Goal: Task Accomplishment & Management: Complete application form

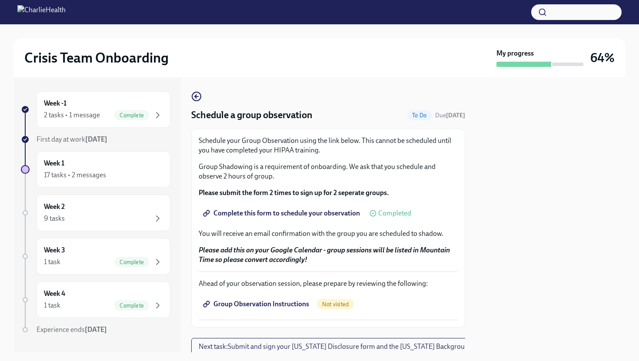
scroll to position [31, 0]
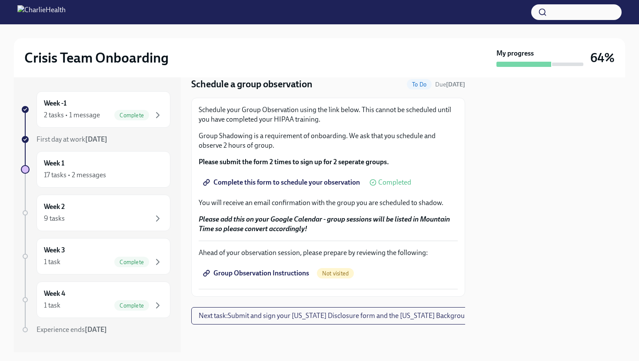
click at [345, 182] on span "Complete this form to schedule your observation" at bounding box center [282, 182] width 155 height 9
click at [106, 109] on div "Week -1 2 tasks • 1 message Complete" at bounding box center [103, 110] width 119 height 22
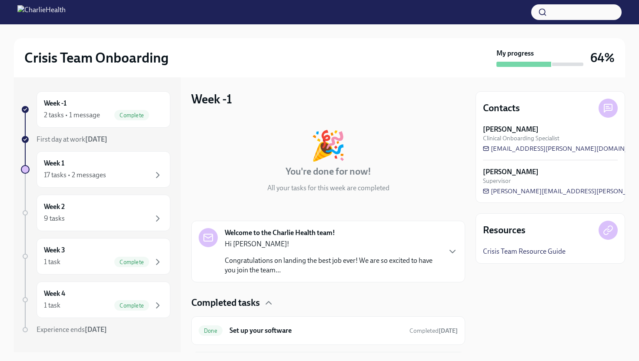
scroll to position [56, 0]
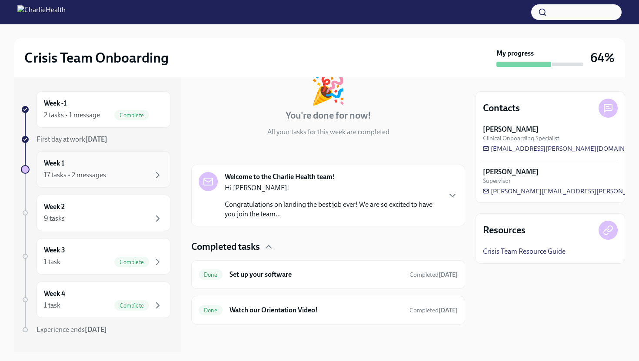
click at [106, 165] on div "Week 1 17 tasks • 2 messages" at bounding box center [103, 170] width 119 height 22
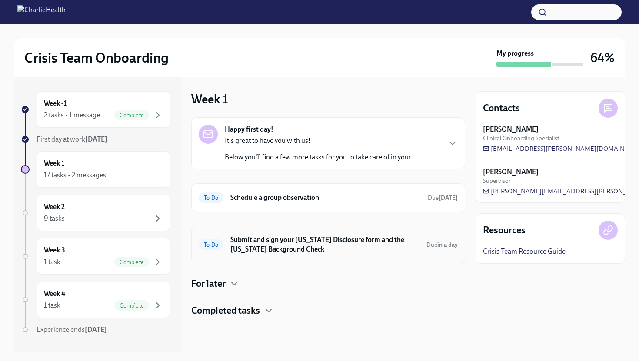
click at [325, 248] on h6 "Submit and sign your [US_STATE] Disclosure form and the [US_STATE] Background C…" at bounding box center [324, 244] width 189 height 19
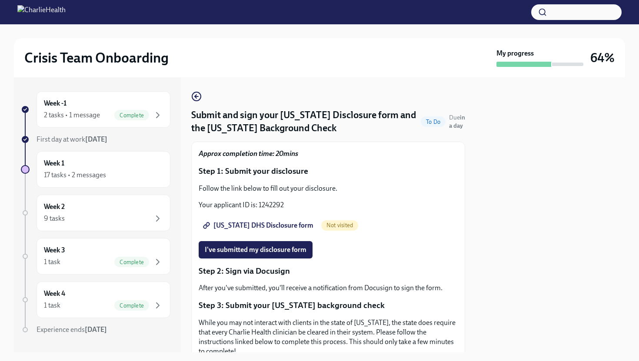
click at [258, 223] on span "[US_STATE] DHS Disclosure form" at bounding box center [259, 225] width 109 height 9
drag, startPoint x: 287, startPoint y: 205, endPoint x: 258, endPoint y: 205, distance: 28.2
click at [258, 205] on p "Your applicant ID is: 1242292" at bounding box center [328, 205] width 259 height 10
copy p "1242292"
click at [301, 193] on div "Follow the link below to fill out your disclosure. Your applicant ID is: 1242292" at bounding box center [328, 197] width 259 height 26
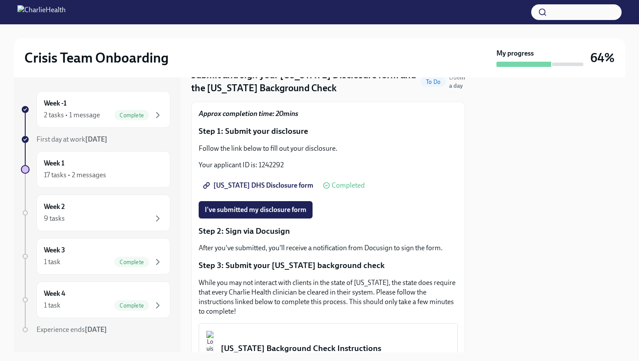
scroll to position [45, 0]
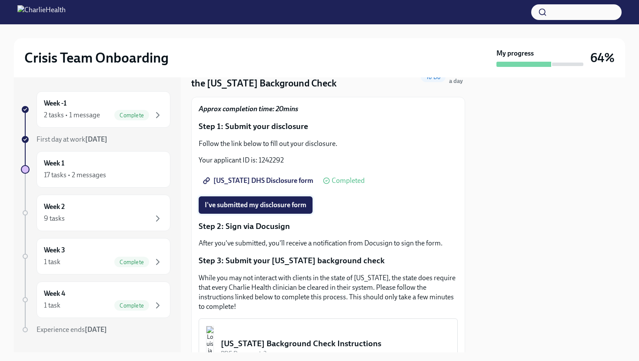
click at [295, 205] on span "I've submitted my disclosure form" at bounding box center [256, 205] width 102 height 9
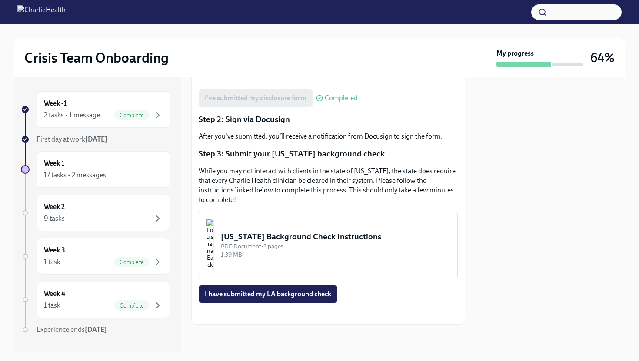
scroll to position [158, 0]
click at [214, 238] on img "button" at bounding box center [210, 245] width 8 height 52
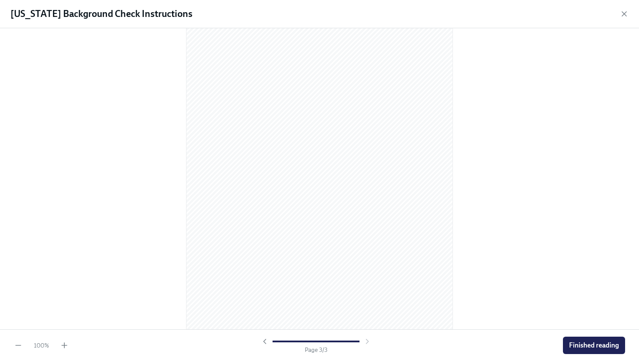
scroll to position [761, 0]
click at [598, 348] on span "Finished reading" at bounding box center [594, 345] width 50 height 9
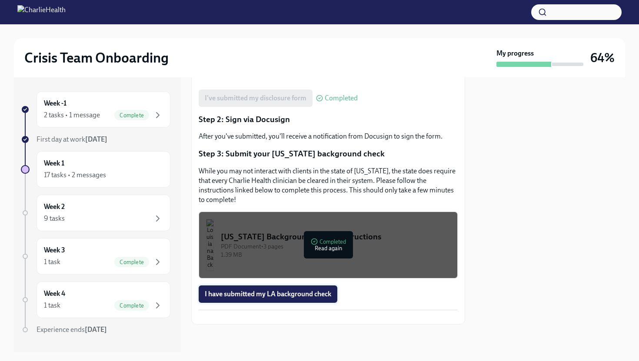
click at [317, 290] on span "I have submitted my LA background check" at bounding box center [268, 294] width 126 height 9
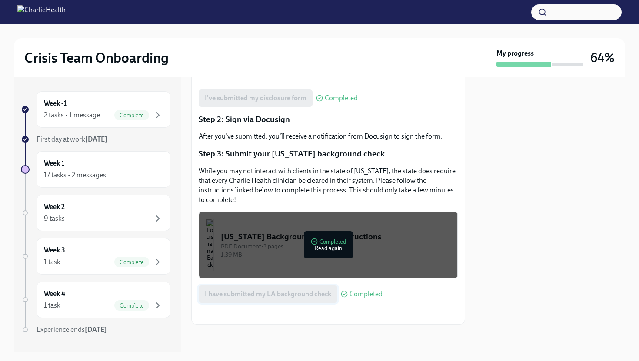
scroll to position [172, 0]
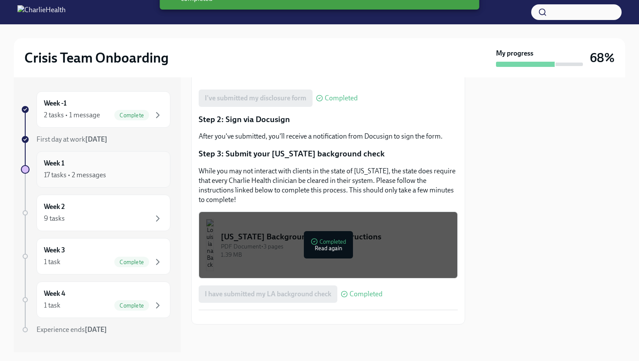
click at [122, 173] on div "17 tasks • 2 messages" at bounding box center [103, 175] width 119 height 10
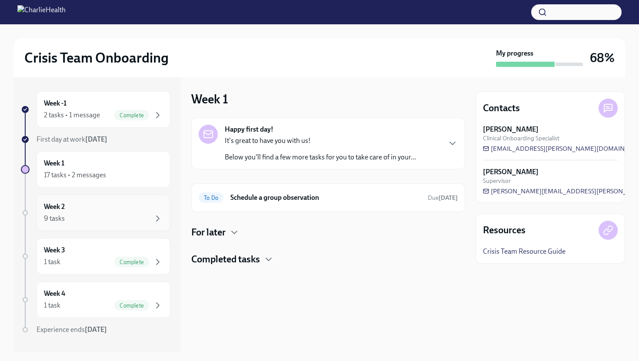
click at [88, 218] on div "9 tasks" at bounding box center [103, 218] width 119 height 10
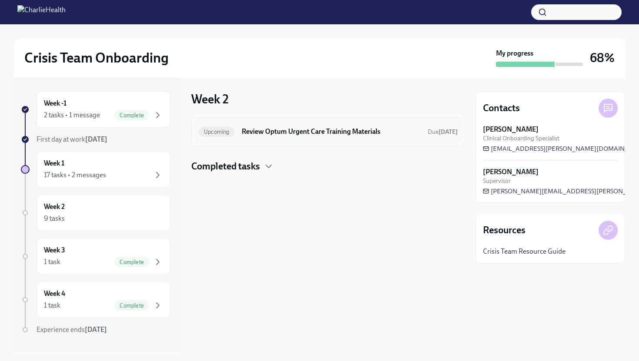
click at [325, 129] on h6 "Review Optum Urgent Care Training Materials" at bounding box center [331, 132] width 179 height 10
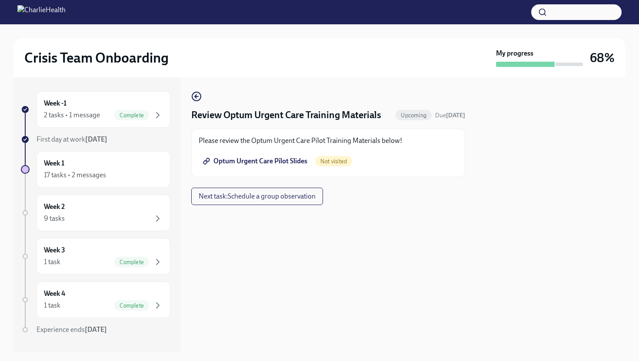
click at [280, 163] on span "Optum Urgent Care Pilot Slides" at bounding box center [256, 161] width 103 height 9
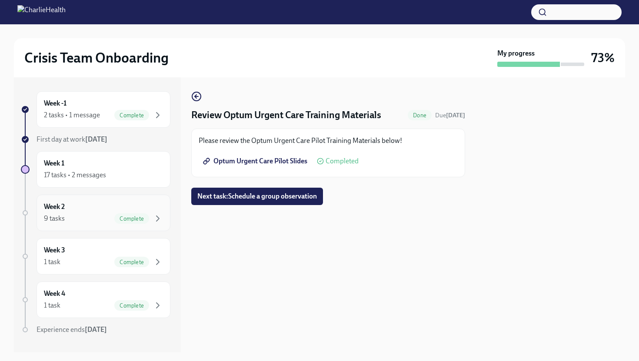
click at [87, 215] on div "9 tasks Complete" at bounding box center [103, 218] width 119 height 10
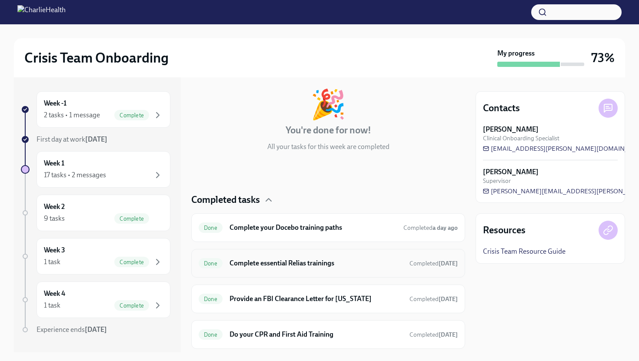
scroll to position [244, 0]
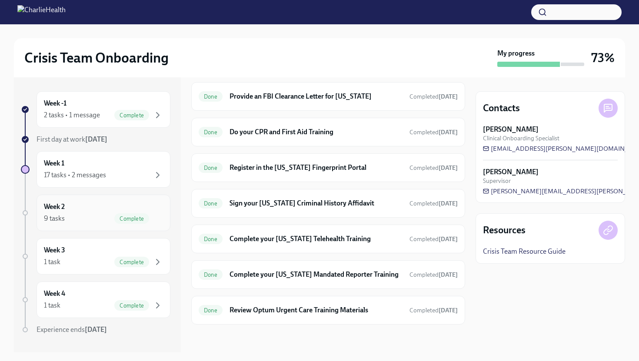
click at [92, 211] on div "Week 2 9 tasks Complete" at bounding box center [103, 213] width 119 height 22
